Goal: Use online tool/utility: Utilize a website feature to perform a specific function

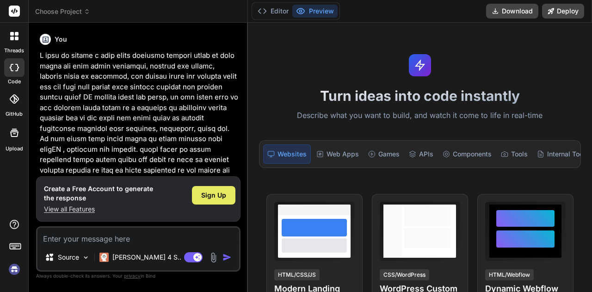
click at [222, 201] on div "Sign Up" at bounding box center [213, 195] width 43 height 19
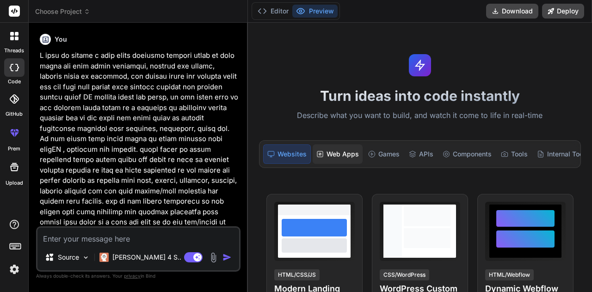
click at [330, 149] on div "Web Apps" at bounding box center [338, 153] width 50 height 19
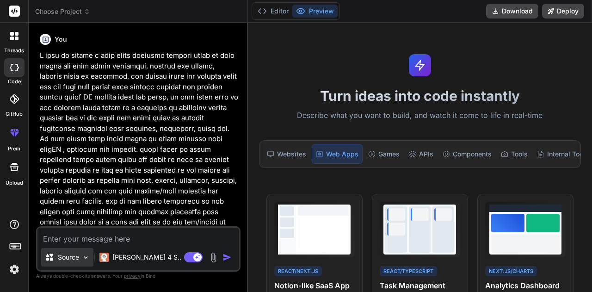
click at [76, 261] on p "Source" at bounding box center [68, 257] width 21 height 9
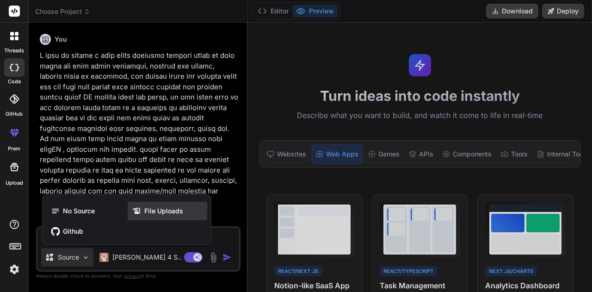
click at [143, 210] on icon at bounding box center [138, 210] width 12 height 9
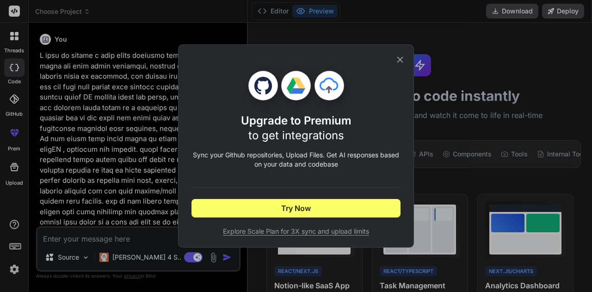
type textarea "x"
click at [401, 62] on icon at bounding box center [400, 60] width 10 height 10
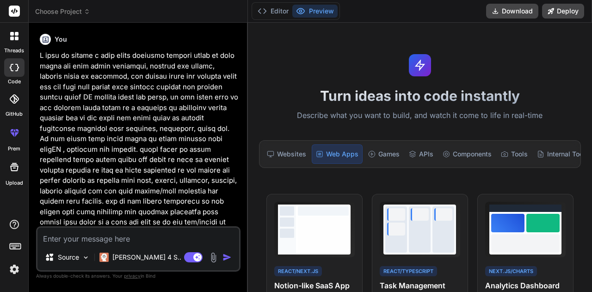
click at [226, 254] on img "button" at bounding box center [227, 257] width 9 height 9
click at [224, 258] on img "button" at bounding box center [227, 257] width 9 height 9
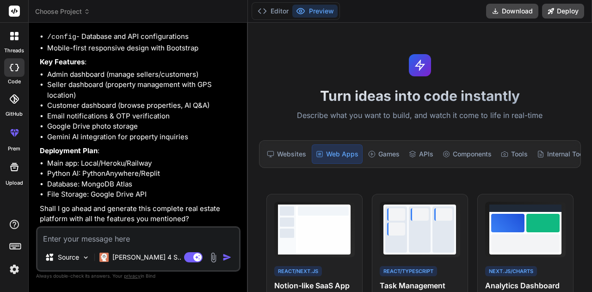
scroll to position [866, 0]
click at [81, 240] on textarea at bounding box center [138, 236] width 202 height 17
type textarea "o"
type textarea "x"
type textarea "on"
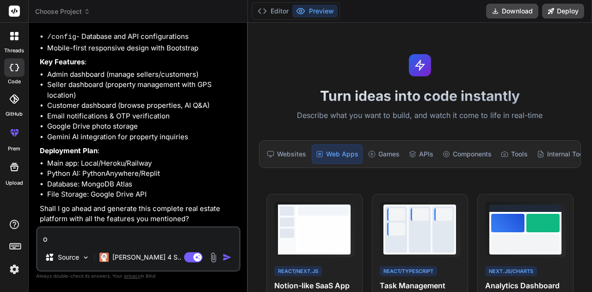
type textarea "x"
type textarea "o"
type textarea "x"
type textarea "i"
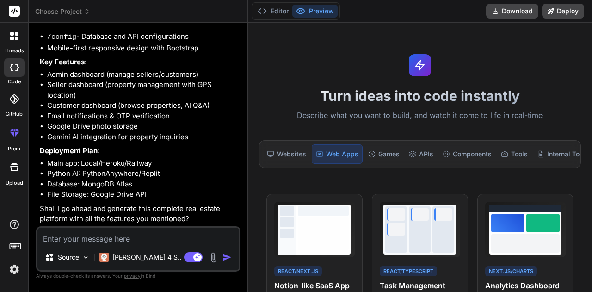
type textarea "x"
type textarea "in"
type textarea "x"
type textarea "ins"
type textarea "x"
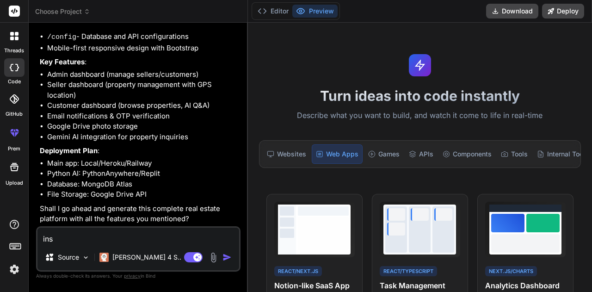
type textarea "inst"
type textarea "x"
type textarea "inste"
type textarea "x"
type textarea "instea"
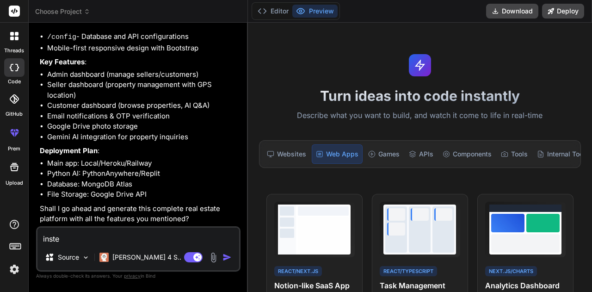
type textarea "x"
type textarea "instead"
type textarea "x"
type textarea "instead"
type textarea "x"
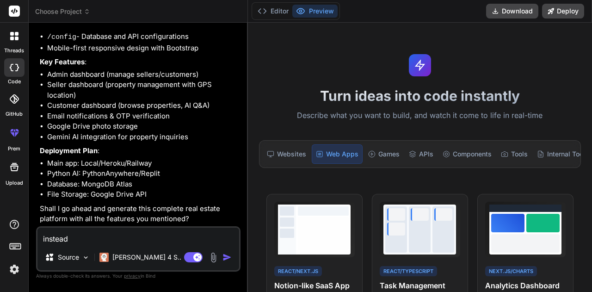
type textarea "instead o"
type textarea "x"
type textarea "instead of"
type textarea "x"
type textarea "instead of"
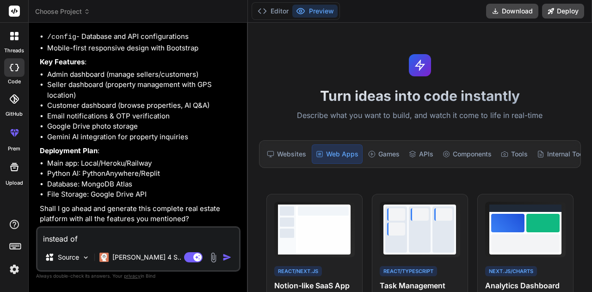
type textarea "x"
type textarea "instead of s"
type textarea "x"
type textarea "instead of st"
type textarea "x"
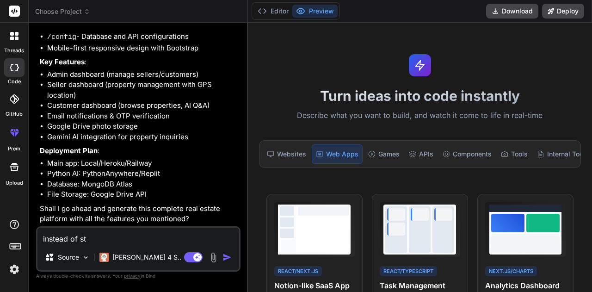
type textarea "instead of sto"
type textarea "x"
type textarea "instead of stor"
type textarea "x"
type textarea "instead of stori"
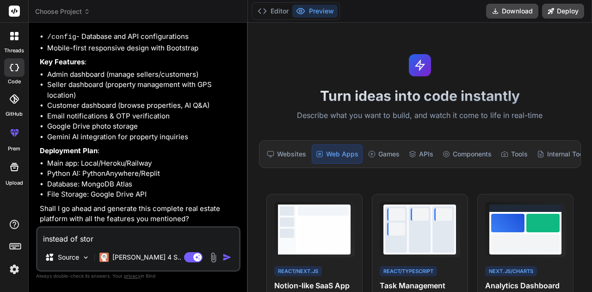
type textarea "x"
type textarea "instead of storin"
type textarea "x"
type textarea "instead of storing"
type textarea "x"
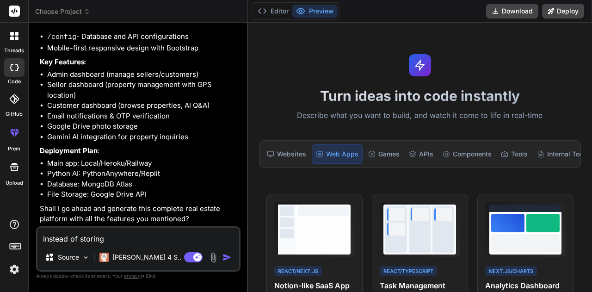
type textarea "instead of storing"
type textarea "x"
type textarea "instead of storing p"
type textarea "x"
type textarea "instead of storing ph"
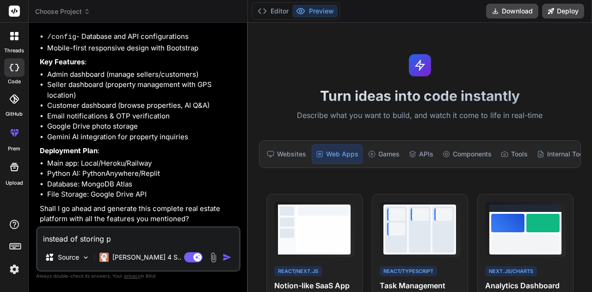
type textarea "x"
type textarea "instead of storing pho"
type textarea "x"
type textarea "instead of storing phot"
type textarea "x"
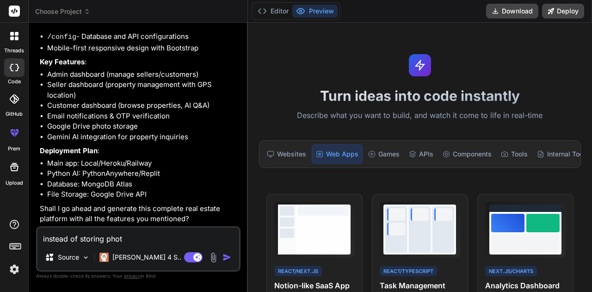
type textarea "instead of storing photo"
type textarea "x"
type textarea "instead of storing photos"
type textarea "x"
type textarea "instead of storing photos"
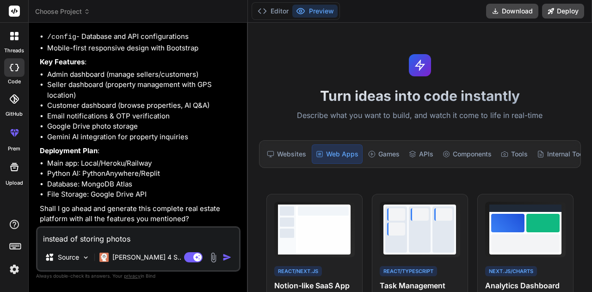
type textarea "x"
type textarea "instead of storing photos o"
type textarea "x"
type textarea "instead of storing photos on"
type textarea "x"
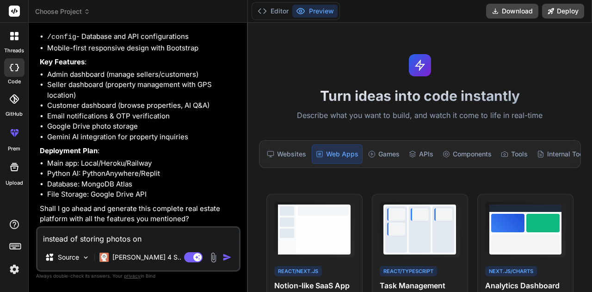
type textarea "instead of storing photos on"
type textarea "x"
type textarea "instead of storing photos on g"
type textarea "x"
type textarea "instead of storing photos on go"
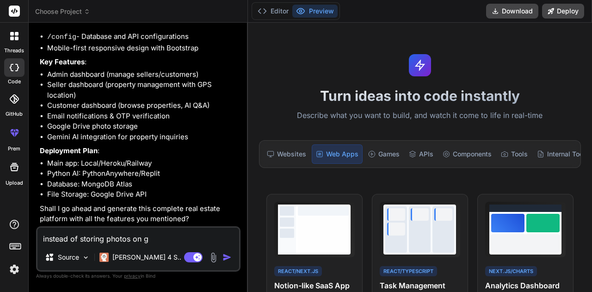
type textarea "x"
type textarea "instead of storing photos on goo"
type textarea "x"
type textarea "instead of storing photos on goog"
type textarea "x"
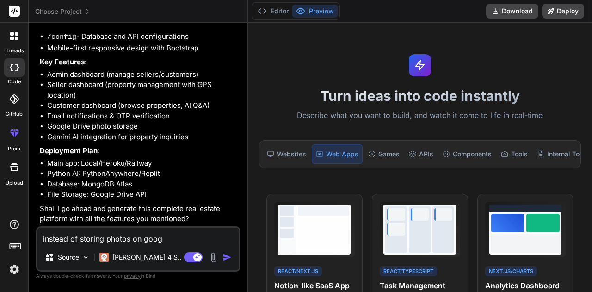
type textarea "instead of storing photos on googl"
type textarea "x"
type textarea "instead of storing photos on google"
type textarea "x"
type textarea "instead of storing photos on google"
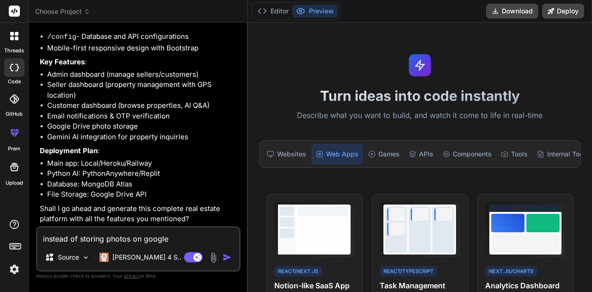
type textarea "x"
type textarea "instead of storing photos on google d"
type textarea "x"
type textarea "instead of storing photos on google dr"
type textarea "x"
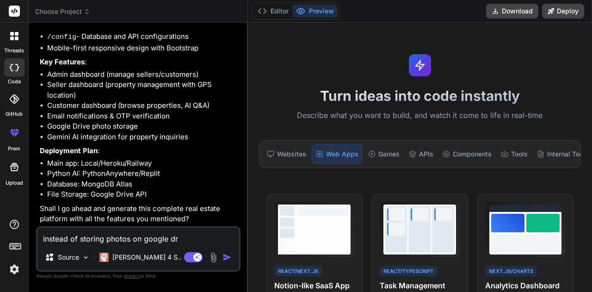
type textarea "instead of storing photos on google dri"
type textarea "x"
type textarea "instead of storing photos on google driv"
type textarea "x"
type textarea "instead of storing photos on google drive"
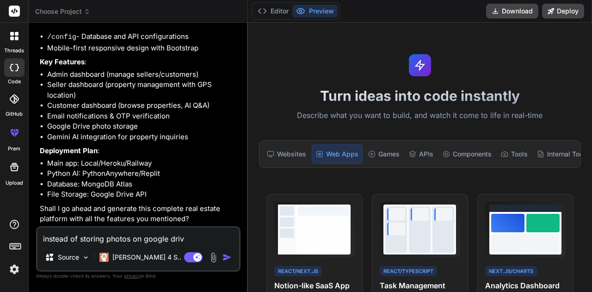
type textarea "x"
type textarea "instead of storing photos on google drive"
type textarea "x"
type textarea "instead of storing photos on google drive s"
type textarea "x"
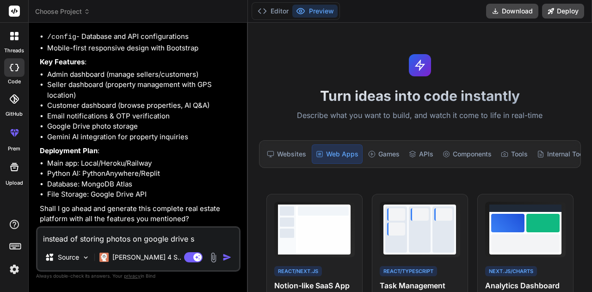
type textarea "instead of storing photos on google drive st"
type textarea "x"
type textarea "instead of storing photos on google drive sto"
type textarea "x"
type textarea "instead of storing photos on google drive stor"
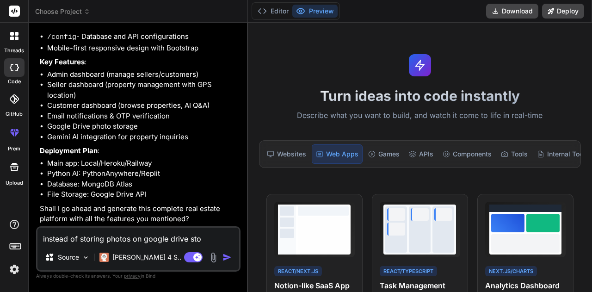
type textarea "x"
type textarea "instead of storing photos on google drive store"
type textarea "x"
type textarea "instead of storing photos on google drive store"
type textarea "x"
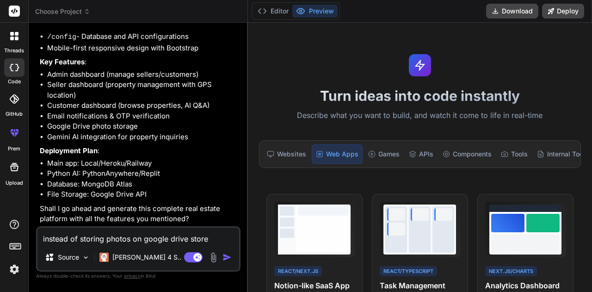
type textarea "instead of storing photos on google drive store i"
type textarea "x"
type textarea "instead of storing photos on google drive store it"
type textarea "x"
type textarea "instead of storing photos on google drive store it"
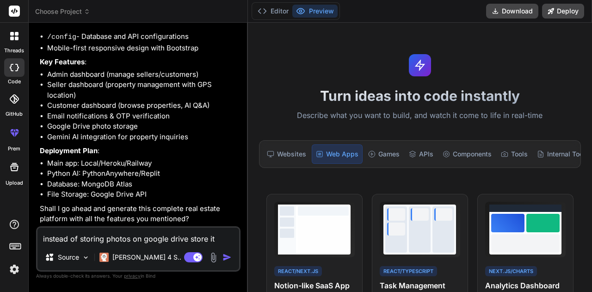
type textarea "x"
type textarea "instead of storing photos on google drive store it l"
type textarea "x"
type textarea "instead of storing photos on google drive store it lo"
type textarea "x"
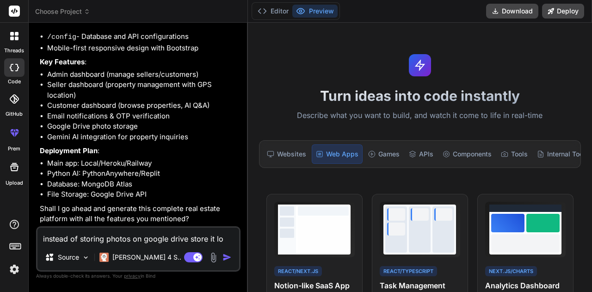
type textarea "instead of storing photos on google drive store it loc"
type textarea "x"
type textarea "instead of storing photos on google drive store it loca"
type textarea "x"
type textarea "instead of storing photos on google drive store it local"
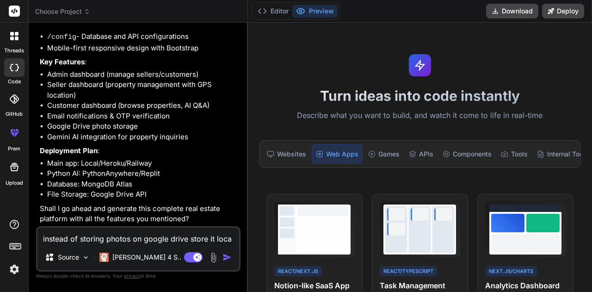
type textarea "x"
type textarea "instead of storing photos on google drive store it locall"
type textarea "x"
type textarea "instead of storing photos on google drive store it locally"
type textarea "x"
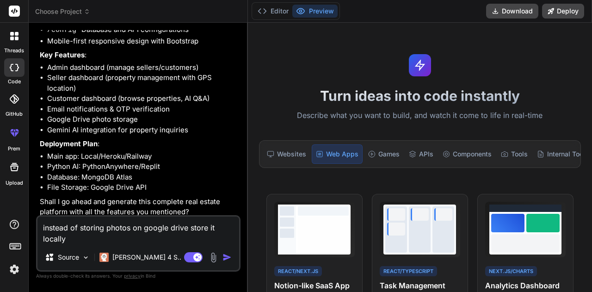
type textarea "instead of storing photos on google drive store it locally"
type textarea "x"
type textarea "instead of storing photos on google drive store it locally i"
type textarea "x"
type textarea "instead of storing photos on google drive store it locally in"
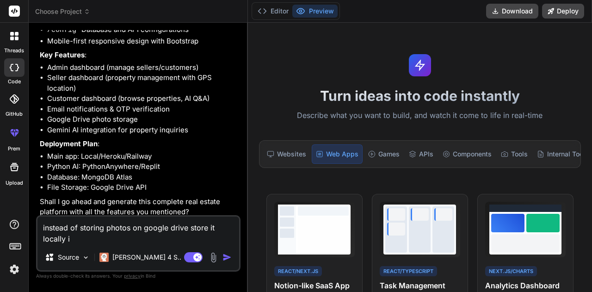
type textarea "x"
type textarea "instead of storing photos on google drive store it locally in"
type textarea "x"
type textarea "instead of storing photos on google drive store it locally in t"
type textarea "x"
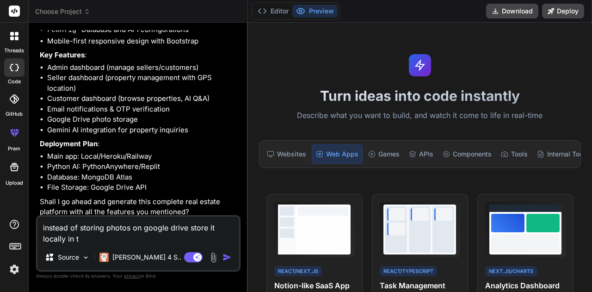
type textarea "instead of storing photos on google drive store it locally in th"
type textarea "x"
type textarea "instead of storing photos on google drive store it locally in the"
type textarea "x"
type textarea "instead of storing photos on google drive store it locally in the"
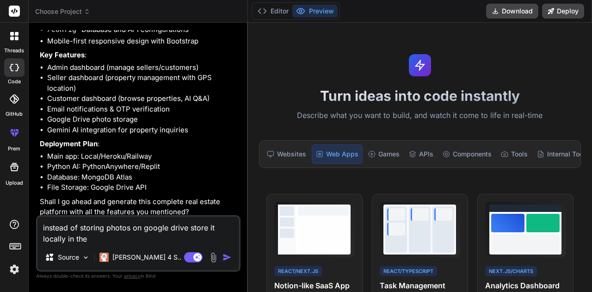
type textarea "x"
type textarea "instead of storing photos on google drive store it locally in the r"
type textarea "x"
type textarea "instead of storing photos on google drive store it locally in the re"
type textarea "x"
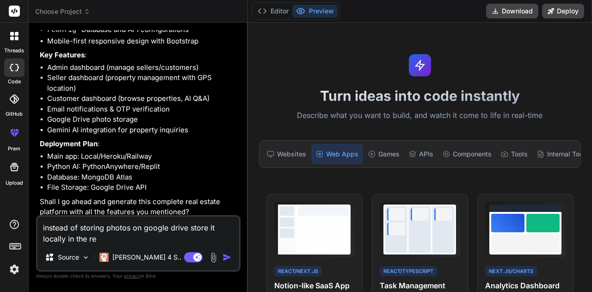
type textarea "instead of storing photos on google drive store it locally in the rep"
type textarea "x"
type textarea "instead of storing photos on google drive store it locally in the repo"
type textarea "x"
type textarea "instead of storing photos on google drive store it locally in the repos"
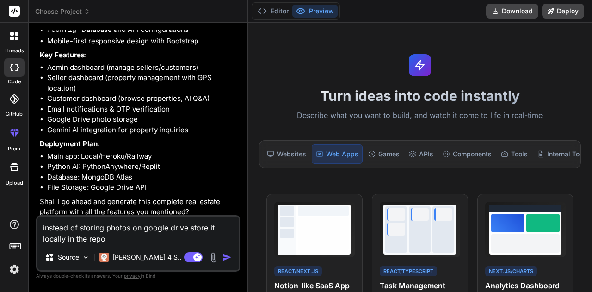
type textarea "x"
type textarea "instead of storing photos on google drive store it locally in the reposi"
type textarea "x"
type textarea "instead of storing photos on google drive store it locally in the reposit"
type textarea "x"
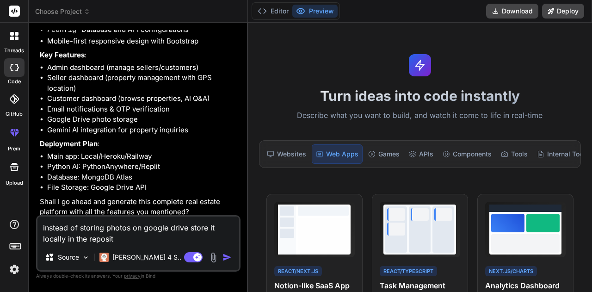
type textarea "instead of storing photos on google drive store it locally in the reposito"
type textarea "x"
type textarea "instead of storing photos on google drive store it locally in the repositor"
type textarea "x"
type textarea "instead of storing photos on google drive store it locally in the repository"
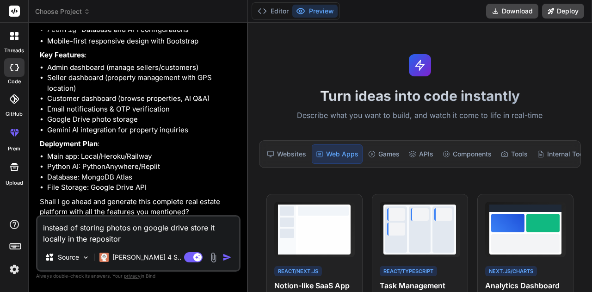
type textarea "x"
type textarea "instead of storing photos on google drive store it locally in the repository"
type textarea "x"
type textarea "instead of storing photos on google drive store it locally in the repository r"
type textarea "x"
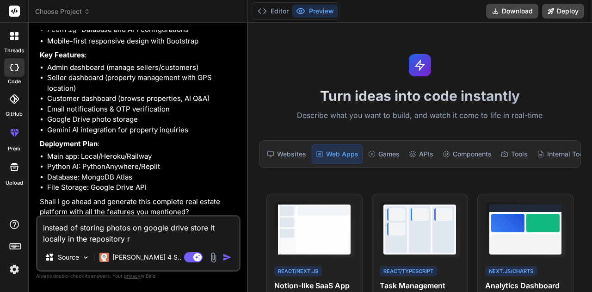
type textarea "instead of storing photos on google drive store it locally in the repository re"
type textarea "x"
type textarea "instead of storing photos on google drive store it locally in the repository res"
type textarea "x"
type textarea "instead of storing photos on google drive store it locally in the repository re…"
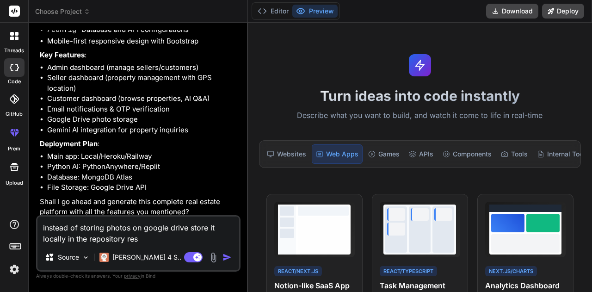
type textarea "x"
type textarea "instead of storing photos on google drive store it locally in the repository re…"
type textarea "x"
type textarea "instead of storing photos on google drive store it locally in the repository re…"
type textarea "x"
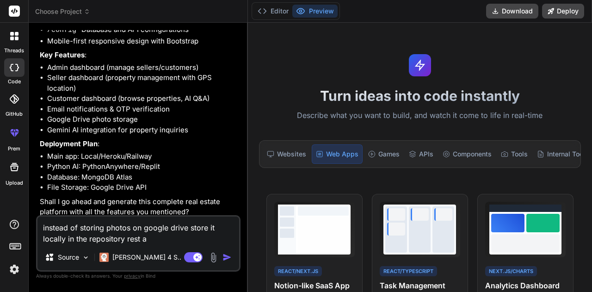
type textarea "instead of storing photos on google drive store it locally in the repository re…"
type textarea "x"
type textarea "instead of storing photos on google drive store it locally in the repository re…"
type textarea "x"
type textarea "instead of storing photos on google drive store it locally in the repository re…"
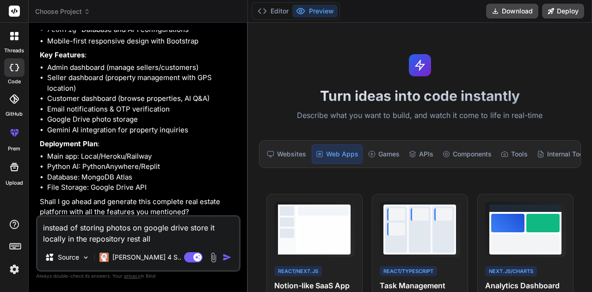
type textarea "x"
type textarea "instead of storing photos on google drive store it locally in the repository re…"
type textarea "x"
type textarea "instead of storing photos on google drive store it locally in the repository re…"
type textarea "x"
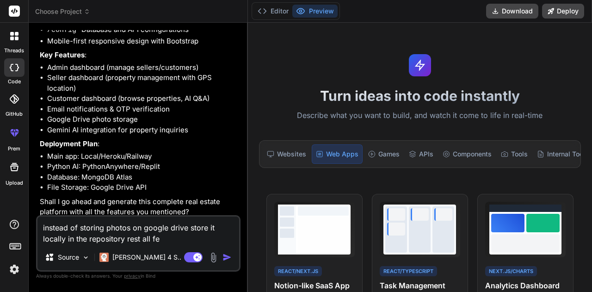
type textarea "instead of storing photos on google drive store it locally in the repository re…"
type textarea "x"
type textarea "instead of storing photos on google drive store it locally in the repository re…"
type textarea "x"
type textarea "instead of storing photos on google drive store it locally in the repository re…"
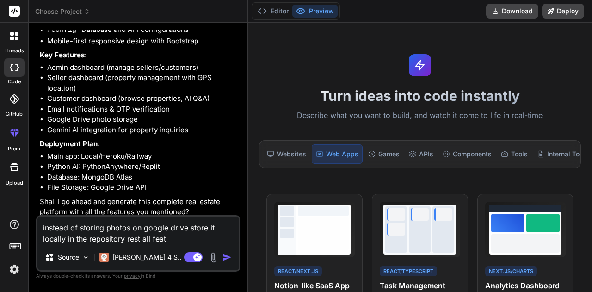
type textarea "x"
type textarea "instead of storing photos on google drive store it locally in the repository re…"
type textarea "x"
type textarea "instead of storing photos on google drive store it locally in the repository re…"
type textarea "x"
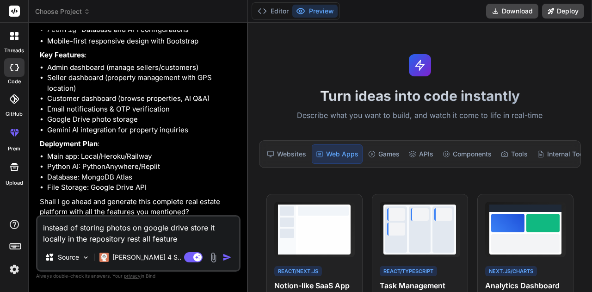
type textarea "instead of storing photos on google drive store it locally in the repository re…"
type textarea "x"
type textarea "instead of storing photos on google drive store it locally in the repository re…"
type textarea "x"
type textarea "instead of storing photos on google drive store it locally in the repository re…"
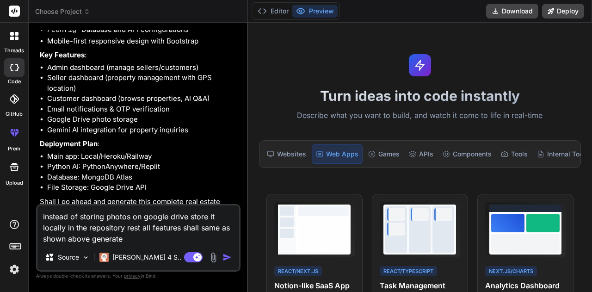
click at [89, 240] on textarea "instead of storing photos on google drive store it locally in the repository re…" at bounding box center [138, 224] width 202 height 39
click at [133, 237] on textarea "instead of storing photos on google drive store it locally in the repository re…" at bounding box center [138, 224] width 202 height 39
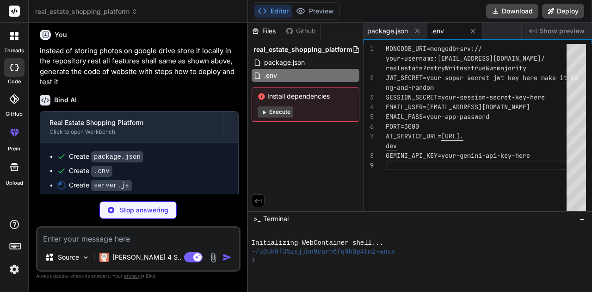
scroll to position [1071, 0]
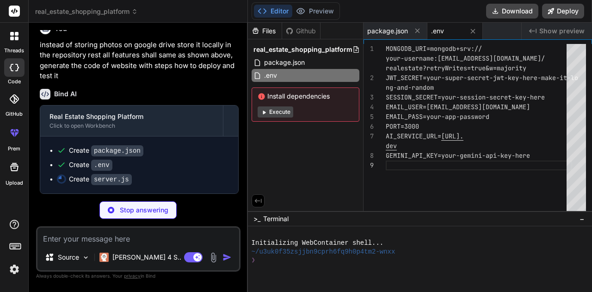
click at [446, 32] on div ".env" at bounding box center [447, 30] width 32 height 9
click at [403, 27] on span "package.json" at bounding box center [387, 30] width 41 height 9
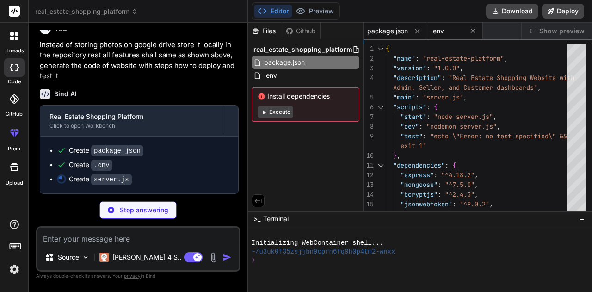
click at [437, 28] on span ".env" at bounding box center [437, 30] width 13 height 9
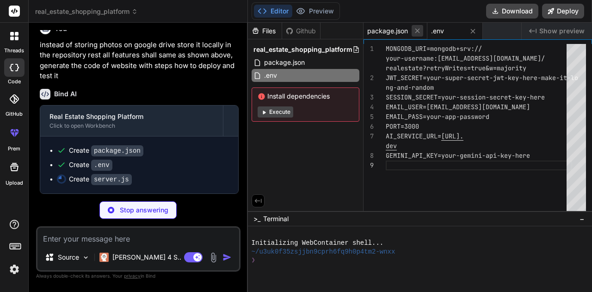
click at [414, 29] on icon at bounding box center [418, 31] width 8 height 8
click at [279, 114] on button "Execute" at bounding box center [276, 111] width 36 height 11
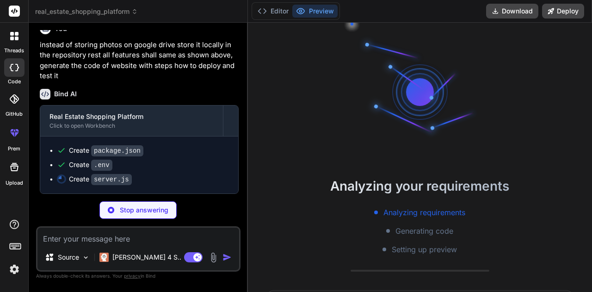
scroll to position [26, 0]
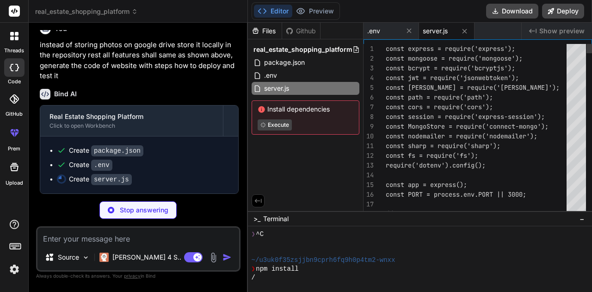
click at [271, 10] on button "Editor" at bounding box center [273, 11] width 38 height 13
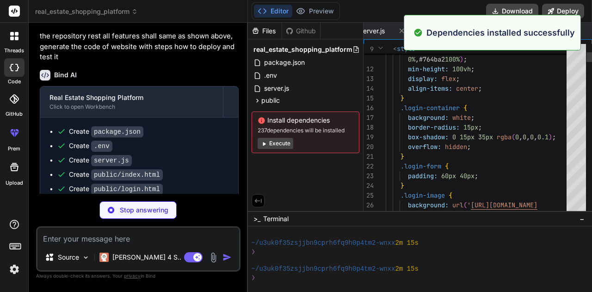
scroll to position [138, 0]
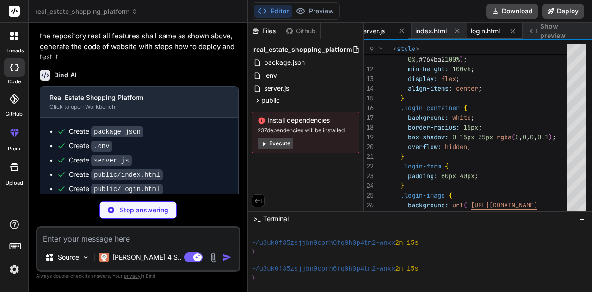
click at [381, 25] on div "server.js" at bounding box center [384, 31] width 56 height 17
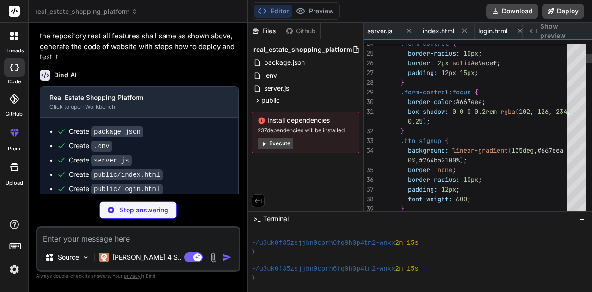
scroll to position [0, 121]
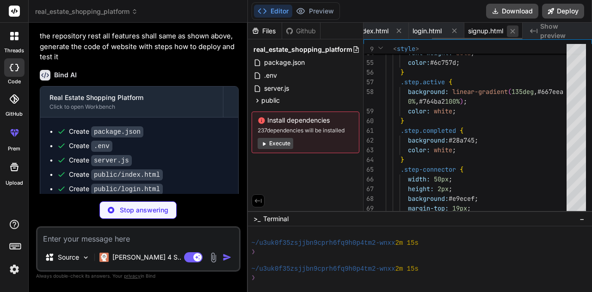
click at [513, 31] on icon at bounding box center [512, 31] width 5 height 5
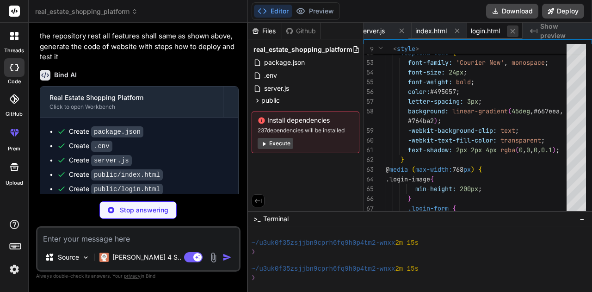
click at [512, 30] on icon at bounding box center [512, 31] width 5 height 5
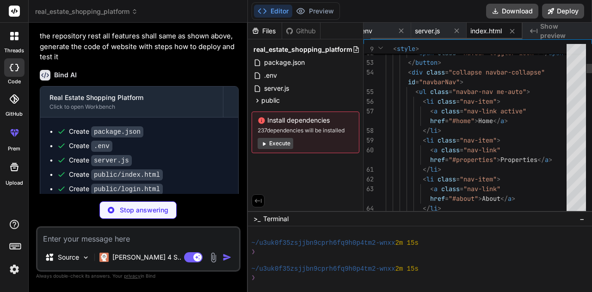
scroll to position [0, 7]
click at [509, 31] on icon at bounding box center [513, 31] width 8 height 8
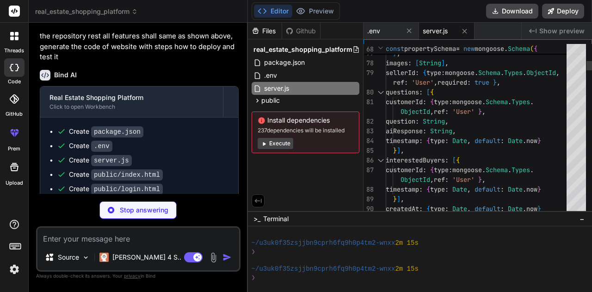
scroll to position [0, 0]
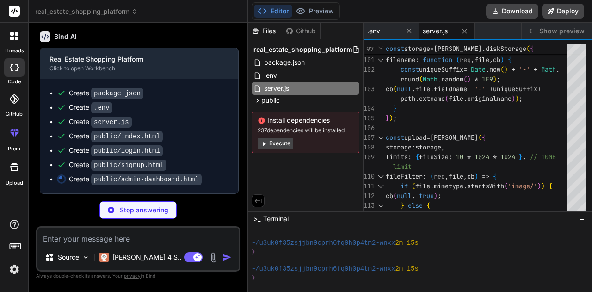
scroll to position [0, 44]
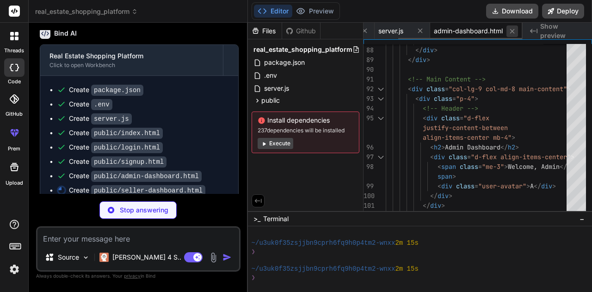
click at [516, 33] on icon at bounding box center [512, 31] width 8 height 8
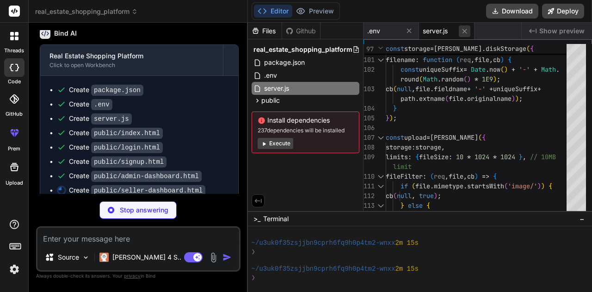
click at [464, 30] on icon at bounding box center [464, 31] width 5 height 5
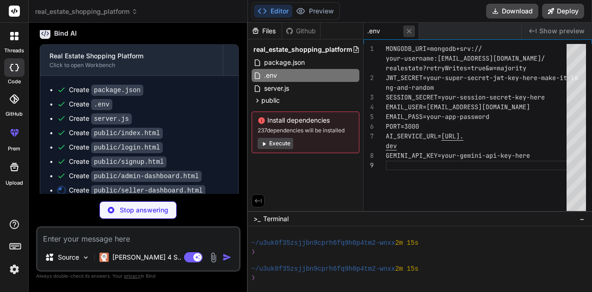
click at [407, 33] on icon at bounding box center [409, 31] width 8 height 8
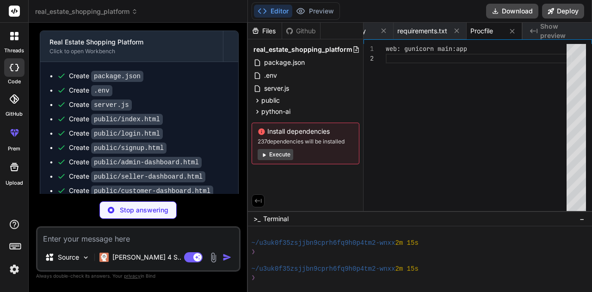
scroll to position [0, 263]
click at [426, 33] on span "Procfile" at bounding box center [426, 30] width 23 height 9
click at [376, 31] on span "requirements.txt" at bounding box center [366, 30] width 50 height 9
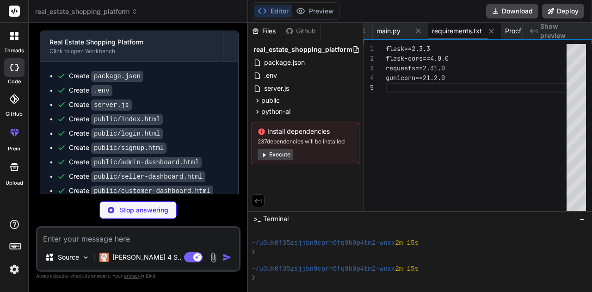
scroll to position [0, 171]
click at [403, 37] on div "main.py" at bounding box center [402, 31] width 56 height 17
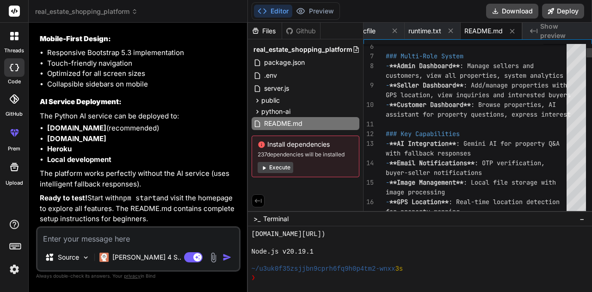
scroll to position [63, 0]
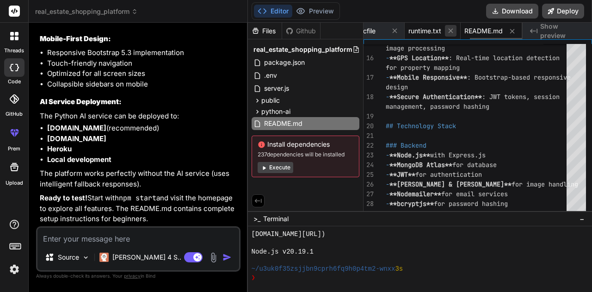
click at [454, 31] on icon at bounding box center [451, 31] width 8 height 8
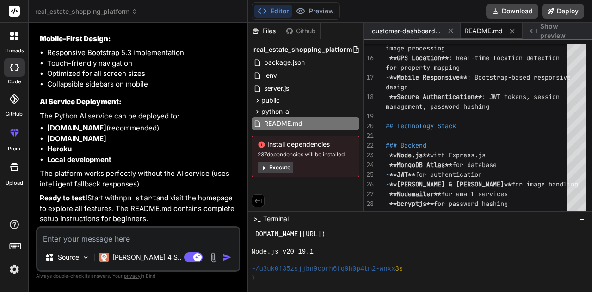
click at [454, 31] on icon at bounding box center [451, 31] width 8 height 8
click at [454, 31] on div "README.md" at bounding box center [483, 31] width 62 height 17
click at [448, 30] on button at bounding box center [443, 31] width 12 height 12
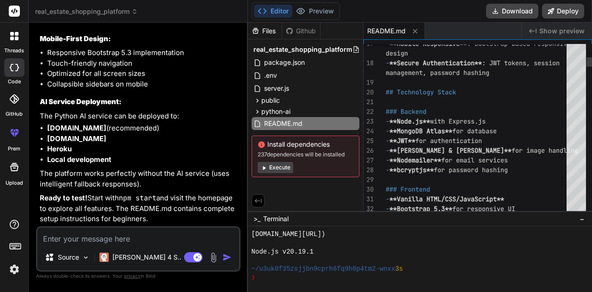
scroll to position [14, 0]
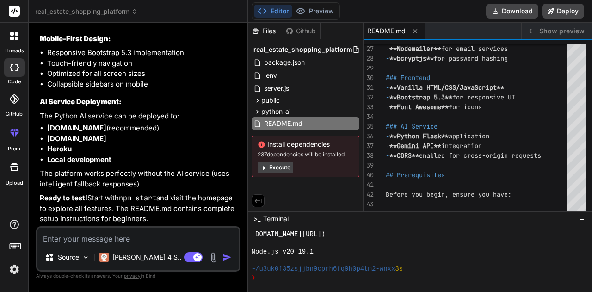
click at [278, 169] on button "Execute" at bounding box center [276, 167] width 36 height 11
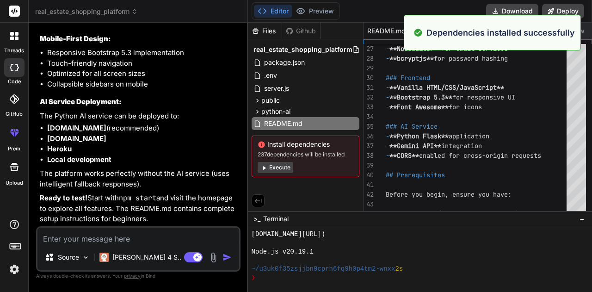
scroll to position [829, 0]
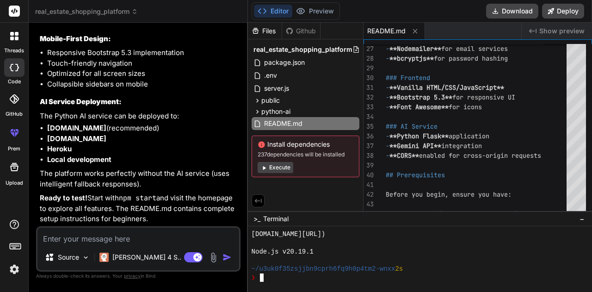
click at [266, 284] on div at bounding box center [420, 259] width 344 height 66
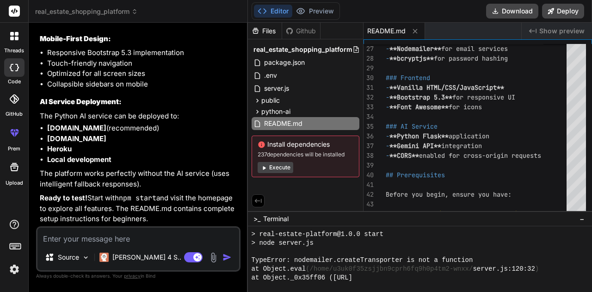
scroll to position [890, 0]
click at [517, 14] on button "Download" at bounding box center [512, 11] width 52 height 15
click at [83, 238] on textarea at bounding box center [138, 236] width 202 height 17
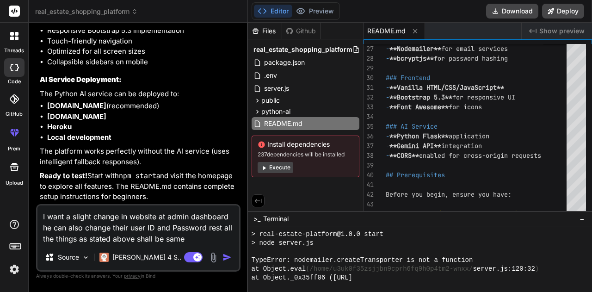
click at [224, 255] on img "button" at bounding box center [227, 257] width 9 height 9
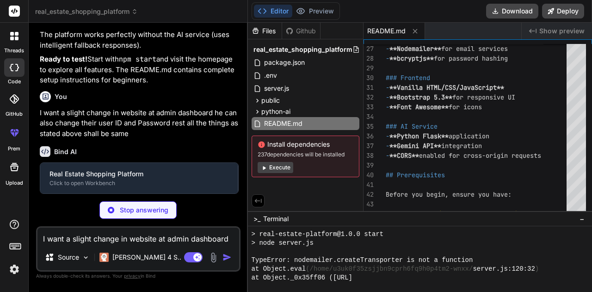
scroll to position [2127, 0]
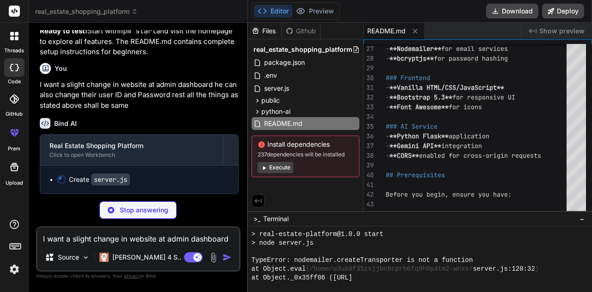
click at [141, 129] on div "Bind AI" at bounding box center [139, 123] width 199 height 11
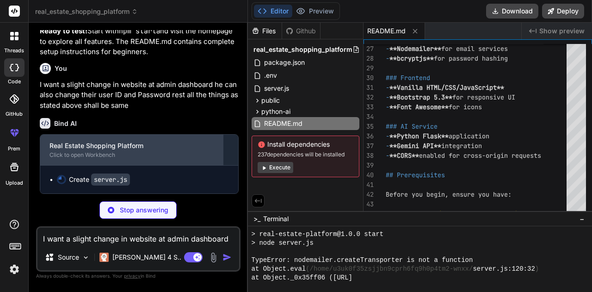
scroll to position [2177, 0]
click at [100, 155] on div "Click to open Workbench" at bounding box center [131, 154] width 164 height 7
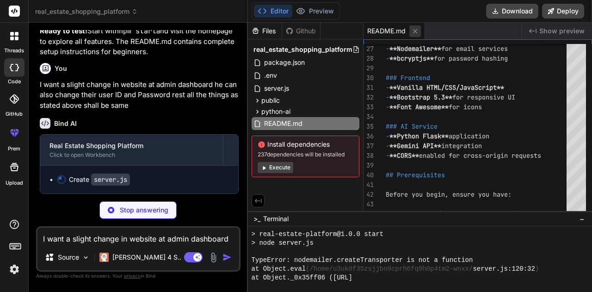
click at [415, 32] on icon at bounding box center [415, 31] width 8 height 8
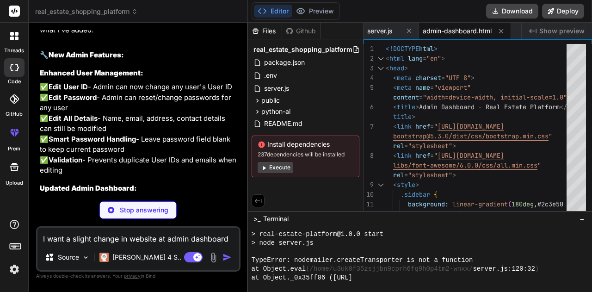
scroll to position [2345, 0]
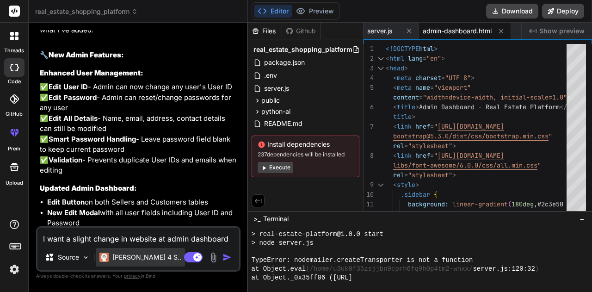
click at [139, 255] on p "[PERSON_NAME] 4 S.." at bounding box center [146, 257] width 69 height 9
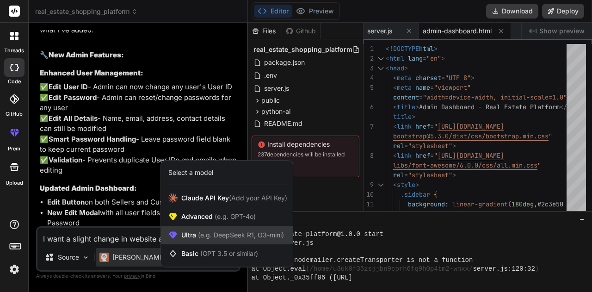
click at [187, 230] on div "Ultra (e.g. DeepSeek R1, O3-mini)" at bounding box center [227, 235] width 132 height 19
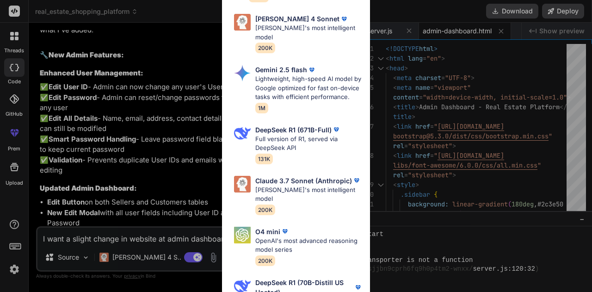
scroll to position [142, 0]
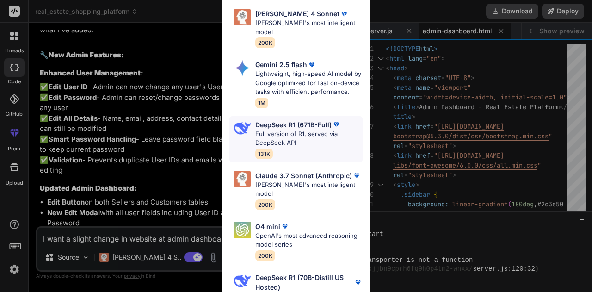
click at [265, 120] on p "DeepSeek R1 (671B-Full)" at bounding box center [293, 125] width 76 height 10
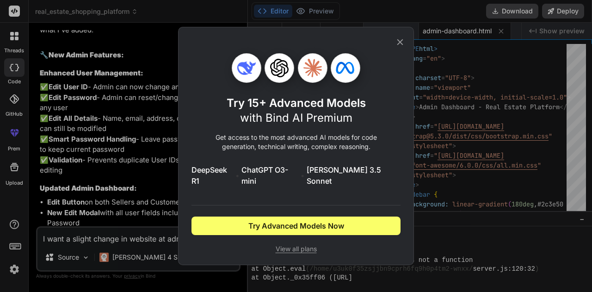
scroll to position [0, 0]
click at [287, 245] on span "View all plans" at bounding box center [296, 248] width 209 height 9
click at [398, 45] on icon at bounding box center [400, 42] width 6 height 6
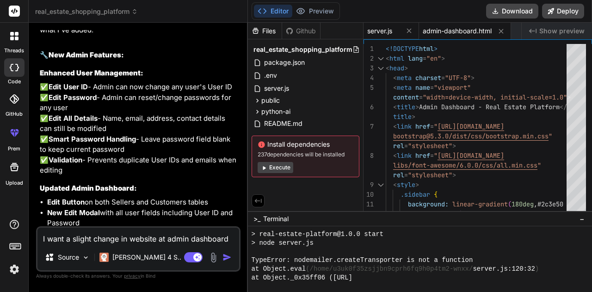
click at [396, 34] on div "server.js" at bounding box center [383, 30] width 32 height 9
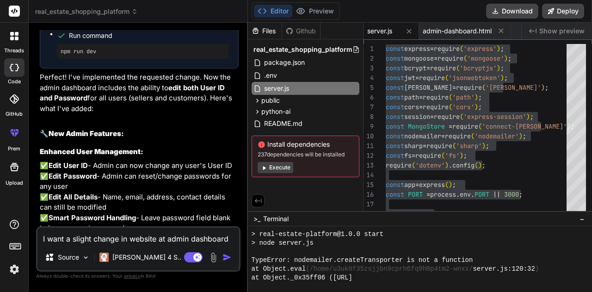
click at [396, 27] on div "server.js" at bounding box center [383, 30] width 32 height 9
click at [463, 33] on span "admin-dashboard.html" at bounding box center [457, 30] width 69 height 9
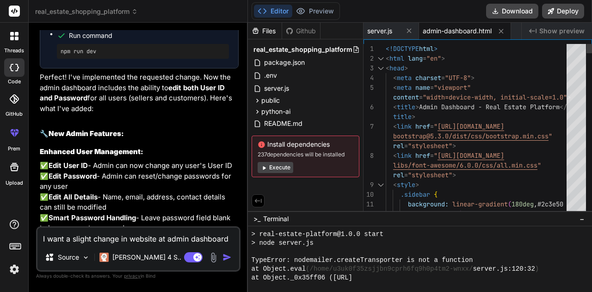
click at [449, 72] on div "< head >" at bounding box center [479, 68] width 186 height 10
click at [441, 73] on div "< head >" at bounding box center [479, 68] width 186 height 10
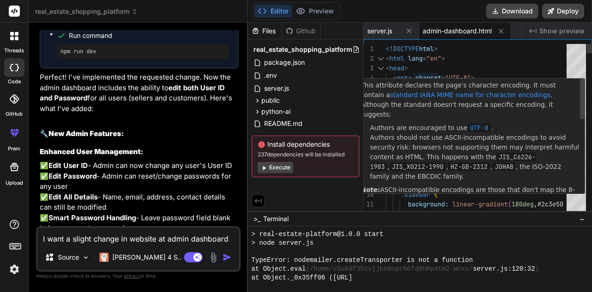
click at [442, 83] on p "This attribute declares the page's character encoding. It must contain a standa…" at bounding box center [471, 99] width 220 height 39
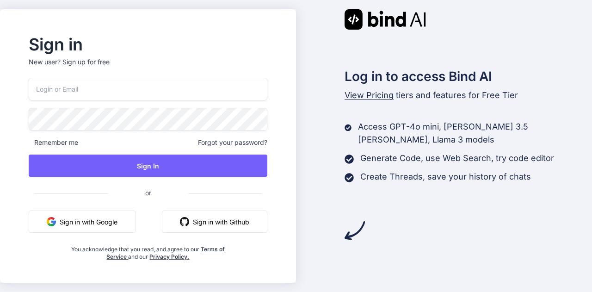
click at [135, 217] on button "Sign in with Google" at bounding box center [82, 221] width 107 height 22
